Goal: Navigation & Orientation: Understand site structure

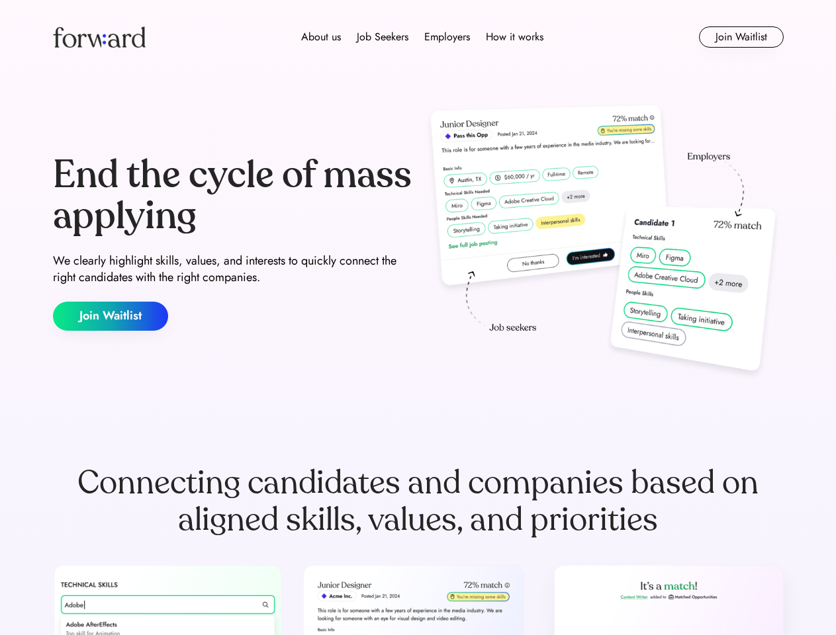
click at [417, 318] on div "End the cycle of mass applying We clearly highlight skills, values, and interes…" at bounding box center [418, 243] width 730 height 284
click at [418, 37] on div "About us Job Seekers Employers How it works" at bounding box center [421, 37] width 521 height 16
click at [99, 37] on img at bounding box center [99, 36] width 93 height 21
click at [422, 37] on div "About us Job Seekers Employers How it works" at bounding box center [421, 37] width 521 height 16
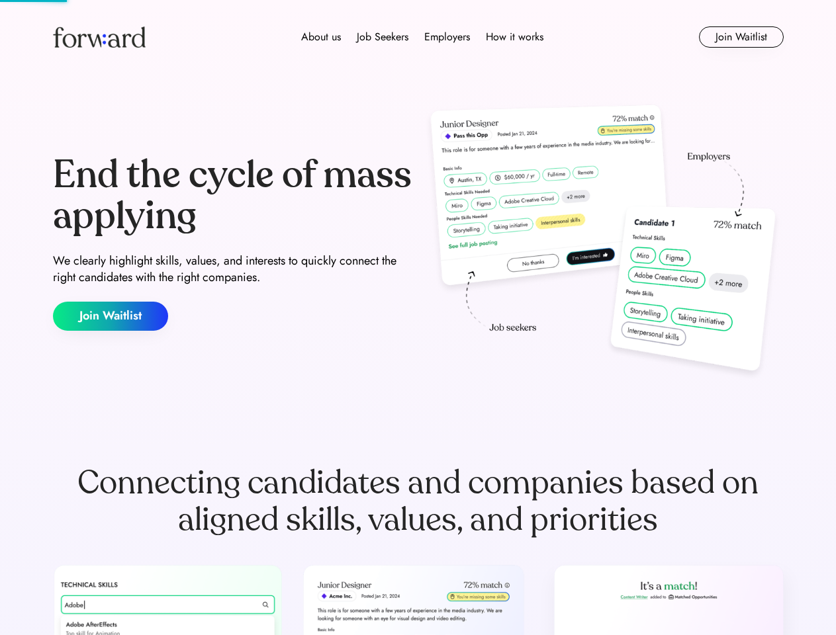
click at [321, 37] on div "About us" at bounding box center [321, 37] width 40 height 16
click at [382, 37] on div "Job Seekers" at bounding box center [383, 37] width 52 height 16
click at [447, 37] on div "Employers" at bounding box center [447, 37] width 46 height 16
click at [513, 37] on div "How it works" at bounding box center [515, 37] width 58 height 16
click at [740, 37] on button "Join Waitlist" at bounding box center [741, 36] width 85 height 21
